Goal: Find specific page/section: Find specific page/section

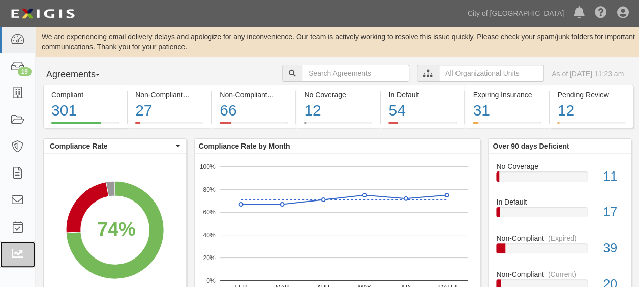
click at [0, 255] on html "Toggle navigation Dashboard 19 Inbox Parties Agreements Coverages Documents Mes…" at bounding box center [319, 255] width 639 height 510
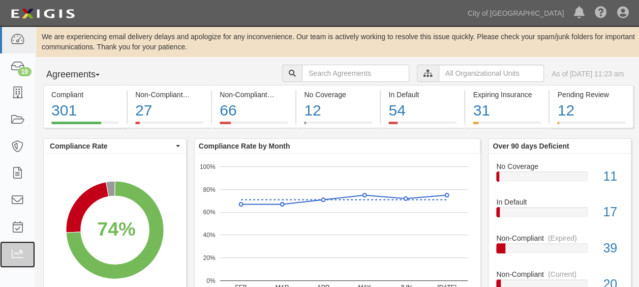
click at [0, 255] on html "Toggle navigation Dashboard 19 Inbox Parties Agreements Coverages Documents Mes…" at bounding box center [319, 255] width 639 height 510
click at [0, 252] on html "Toggle navigation Dashboard 19 Inbox Parties Agreements Coverages Documents Mes…" at bounding box center [319, 255] width 639 height 510
click at [0, 252] on link at bounding box center [17, 254] width 35 height 27
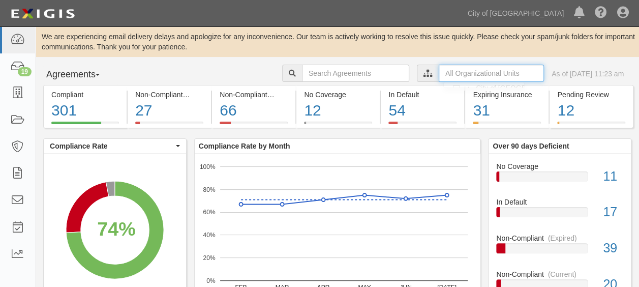
click at [444, 75] on input "text" at bounding box center [491, 73] width 105 height 17
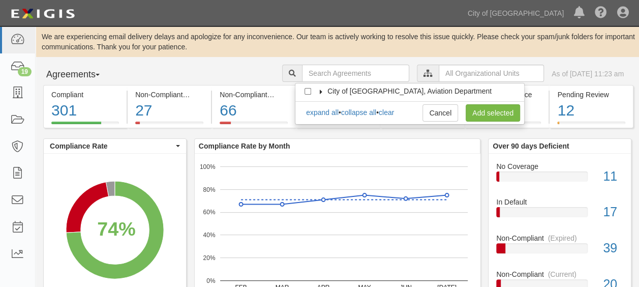
click at [323, 94] on label "City of Phoenix, Aviation Department" at bounding box center [403, 91] width 177 height 10
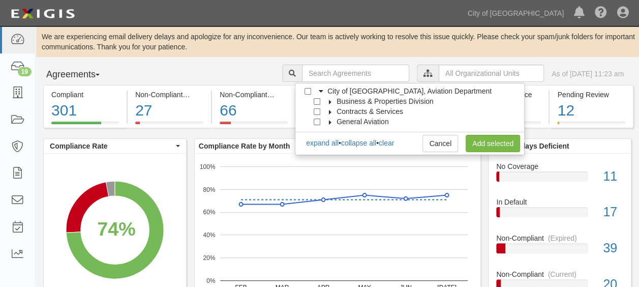
click at [329, 100] on icon at bounding box center [330, 102] width 7 height 5
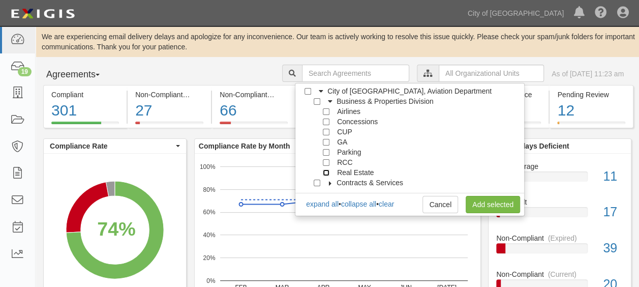
click at [327, 173] on input "Real Estate" at bounding box center [326, 172] width 7 height 7
checkbox input "true"
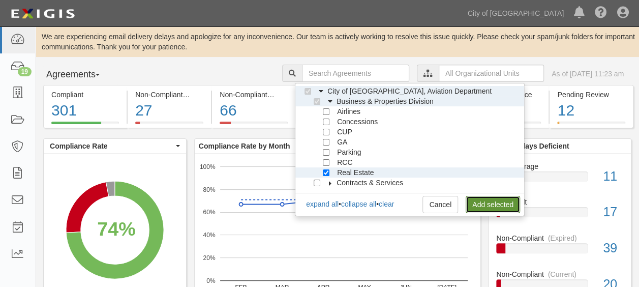
click at [496, 202] on link "Add selected" at bounding box center [493, 204] width 54 height 17
